Goal: Information Seeking & Learning: Understand process/instructions

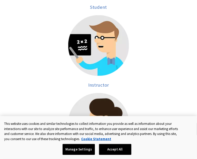
scroll to position [155, 0]
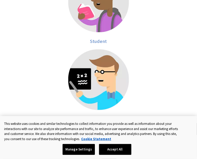
click at [98, 59] on div at bounding box center [98, 82] width 161 height 67
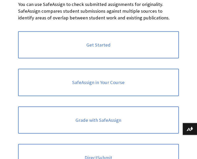
scroll to position [129, 0]
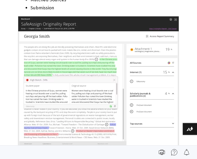
scroll to position [932, 0]
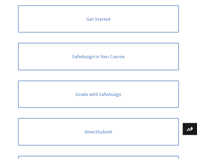
scroll to position [651, 0]
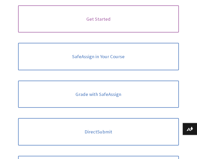
click at [54, 33] on link "Get Started" at bounding box center [98, 18] width 161 height 27
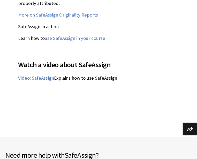
scroll to position [725, 0]
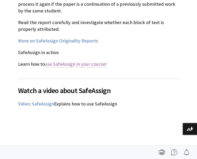
click at [98, 61] on link "use SafeAssign in your course!" at bounding box center [76, 64] width 62 height 6
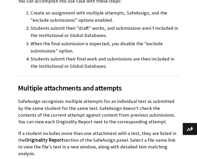
scroll to position [1140, 0]
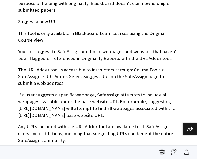
scroll to position [440, 0]
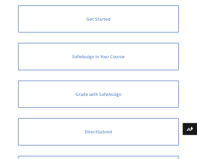
scroll to position [651, 0]
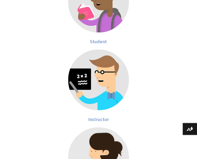
scroll to position [561, 0]
